Goal: Task Accomplishment & Management: Use online tool/utility

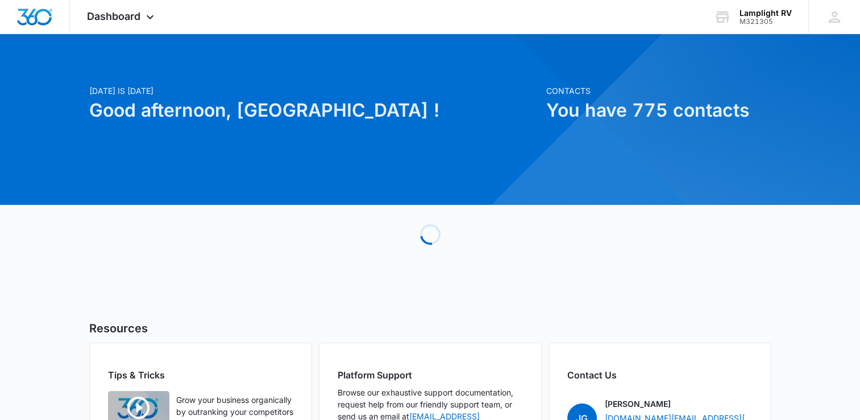
click at [236, 224] on div "Loading" at bounding box center [430, 234] width 682 height 171
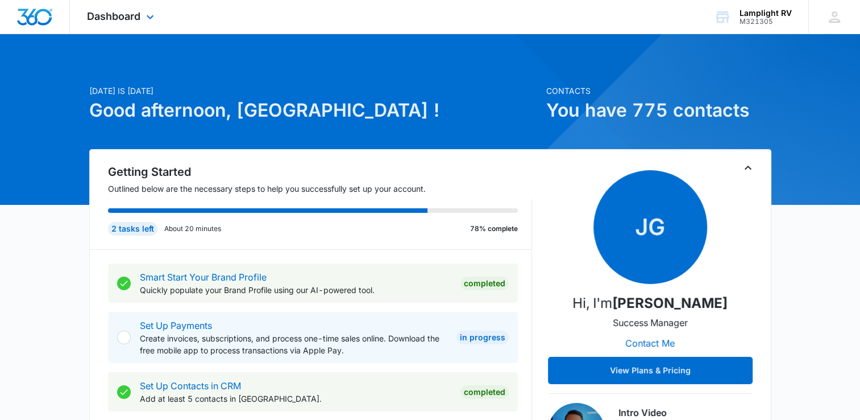
click at [146, 28] on div "Dashboard Apps Reputation Websites Forms CRM Email Social Content Ads Intellige…" at bounding box center [122, 17] width 104 height 34
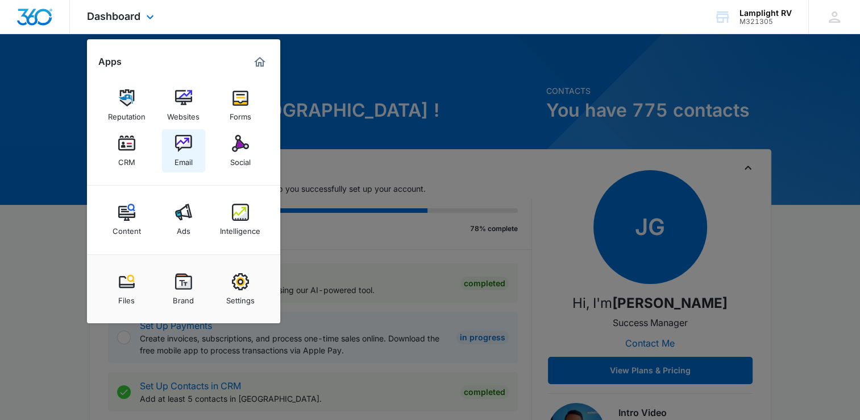
click at [184, 148] on img at bounding box center [183, 143] width 17 height 17
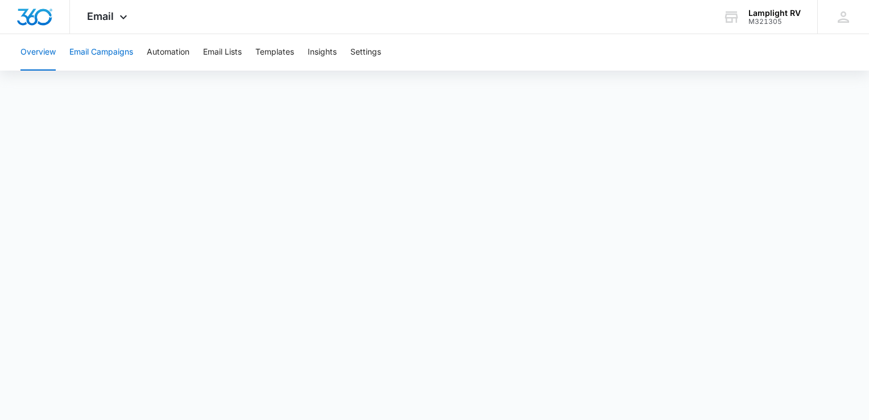
click at [118, 65] on button "Email Campaigns" at bounding box center [101, 52] width 64 height 36
click at [280, 49] on button "Templates" at bounding box center [274, 52] width 39 height 36
click at [123, 50] on button "Email Campaigns" at bounding box center [101, 52] width 64 height 36
